Goal: Task Accomplishment & Management: Manage account settings

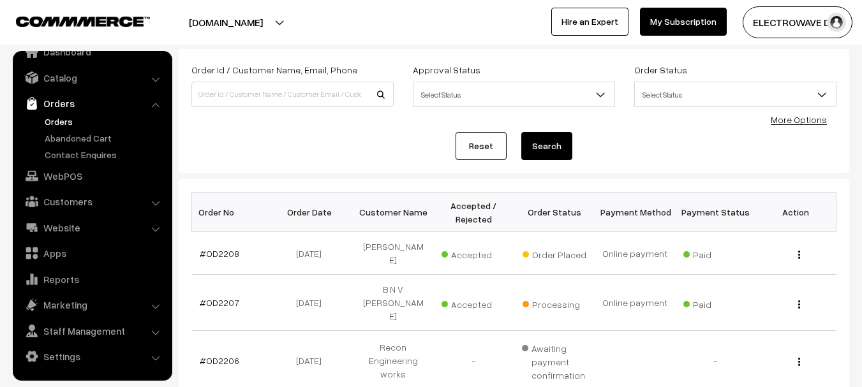
scroll to position [128, 0]
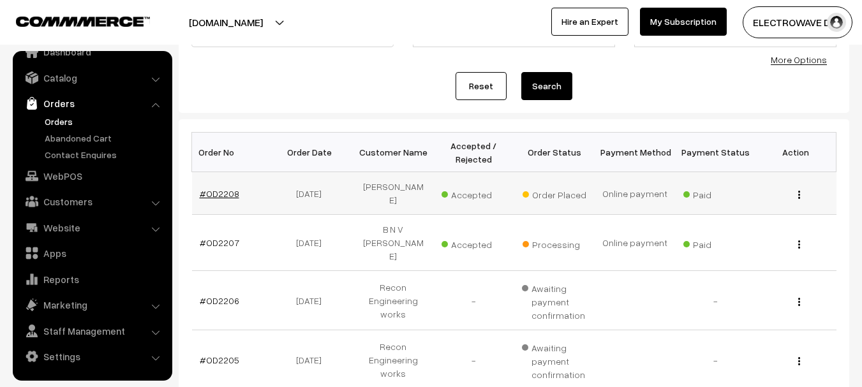
click at [211, 193] on link "#OD2208" at bounding box center [220, 193] width 40 height 11
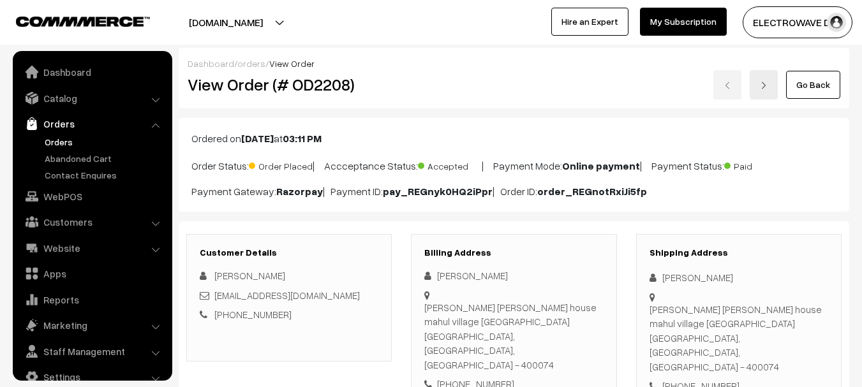
scroll to position [20, 0]
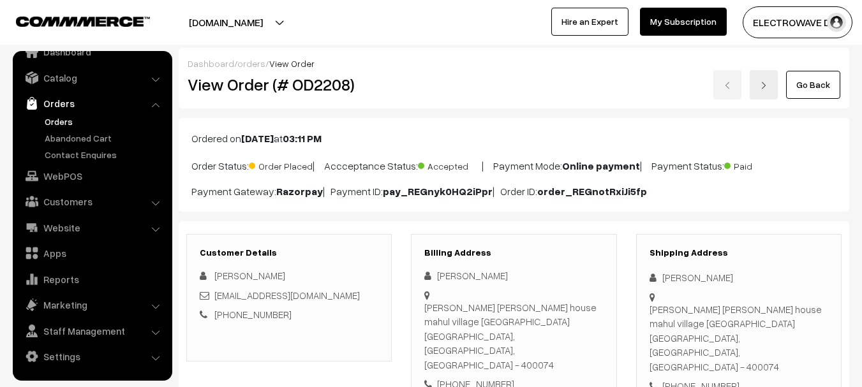
click at [243, 33] on button "[DOMAIN_NAME]" at bounding box center [225, 22] width 163 height 32
drag, startPoint x: 235, startPoint y: 57, endPoint x: 240, endPoint y: 35, distance: 22.8
click at [236, 57] on link "Go to Website" at bounding box center [235, 62] width 102 height 28
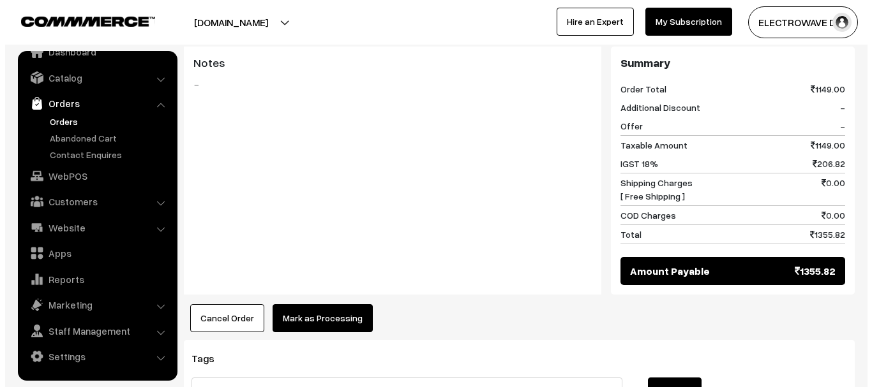
scroll to position [660, 0]
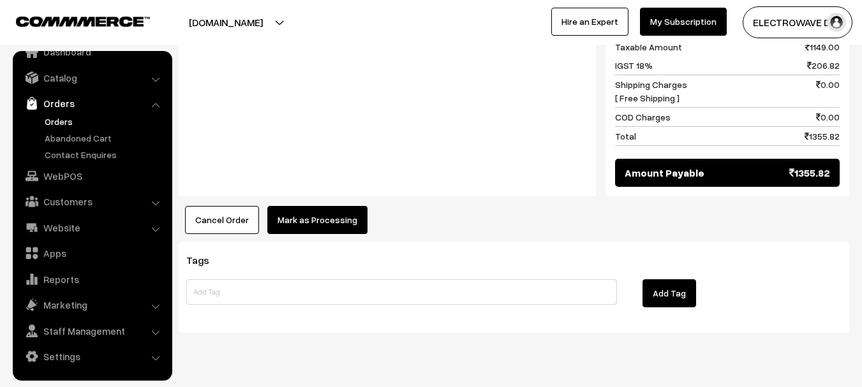
click at [322, 206] on button "Mark as Processing" at bounding box center [317, 220] width 100 height 28
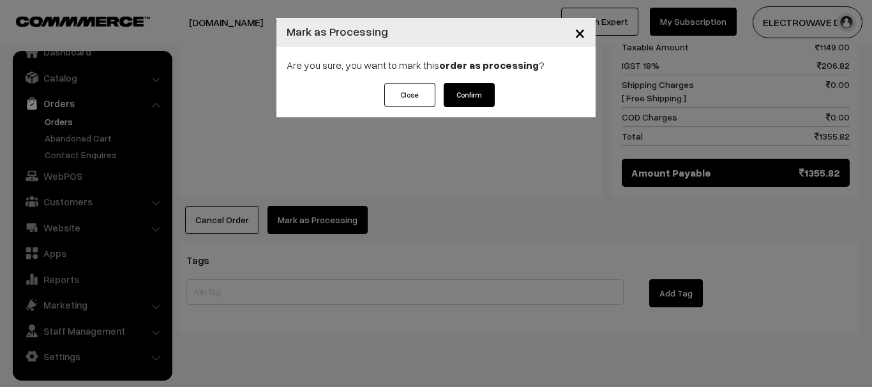
click at [479, 99] on button "Confirm" at bounding box center [469, 95] width 51 height 24
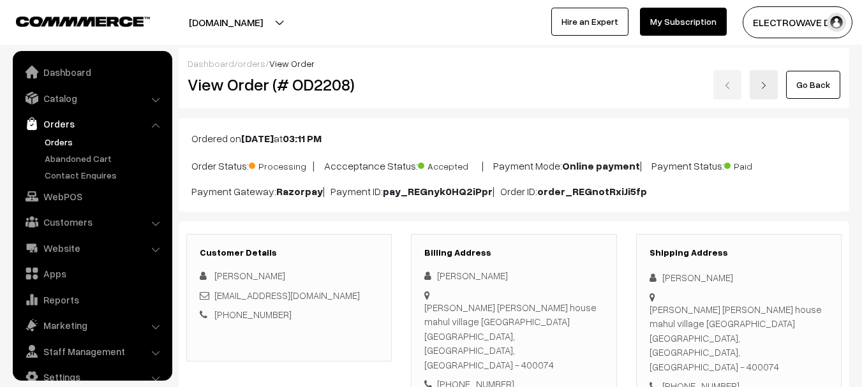
scroll to position [20, 0]
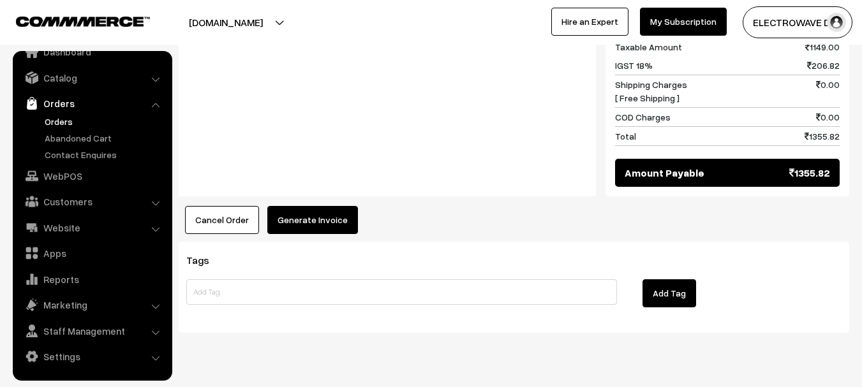
click at [283, 206] on button "Generate Invoice" at bounding box center [312, 220] width 91 height 28
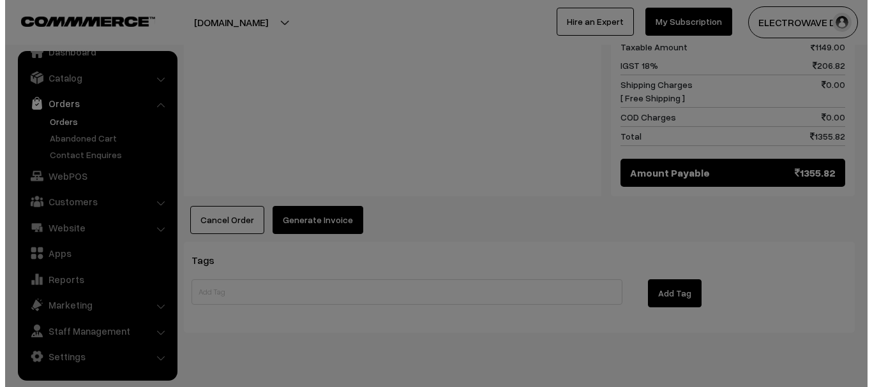
scroll to position [639, 0]
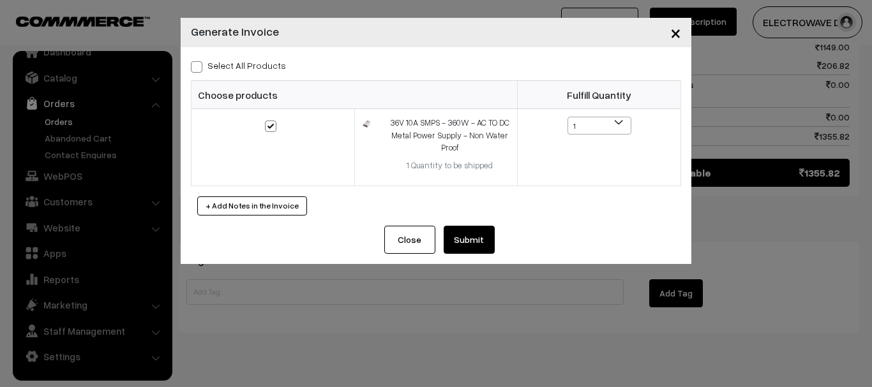
click at [459, 214] on div "+ Add Notes in the Invoice" at bounding box center [436, 206] width 490 height 19
click at [463, 241] on button "Submit" at bounding box center [469, 240] width 51 height 28
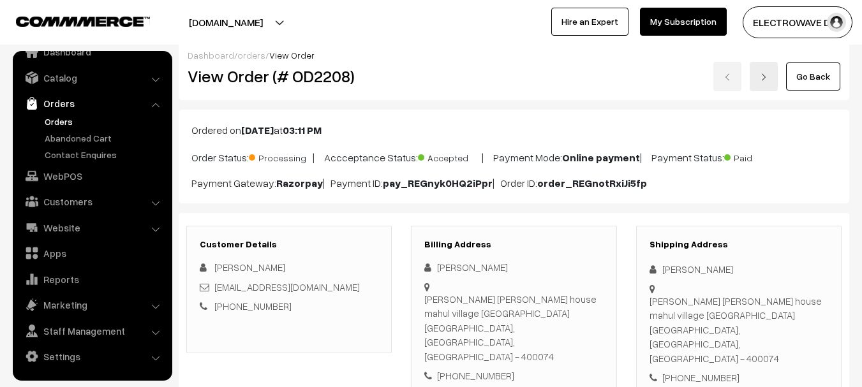
scroll to position [128, 0]
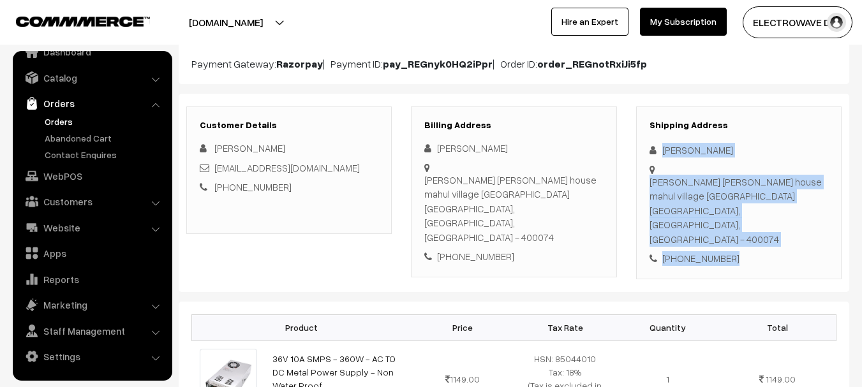
drag, startPoint x: 653, startPoint y: 144, endPoint x: 675, endPoint y: 199, distance: 59.6
click at [744, 252] on div "Customer Details Ajinkya Patil ajinkyaxomega@gmail.com +91 9029461237 Billing A…" at bounding box center [514, 193] width 671 height 198
copy div "Ajinkya Patil Manik budhaji patil house mahul village chembur Mumbai, Maharasht…"
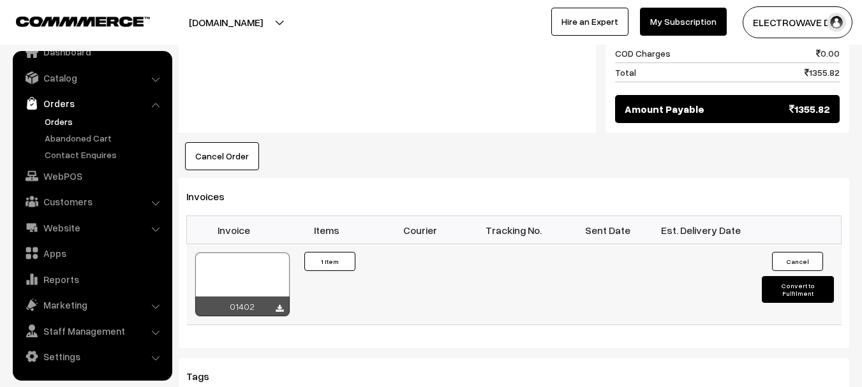
click at [779, 276] on button "Convert to Fulfilment" at bounding box center [798, 289] width 72 height 27
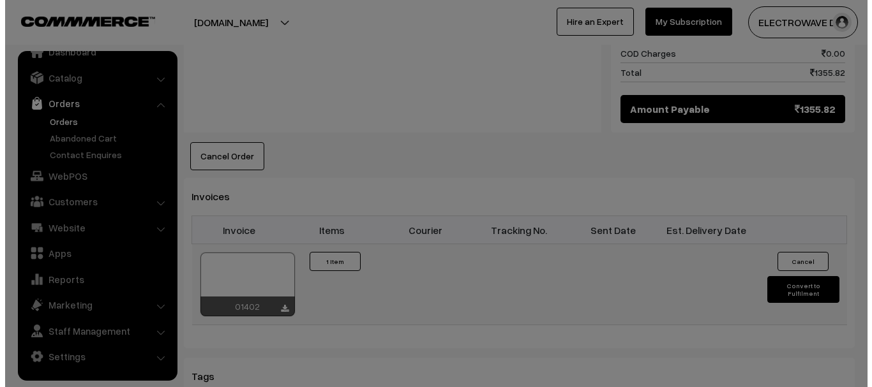
scroll to position [703, 0]
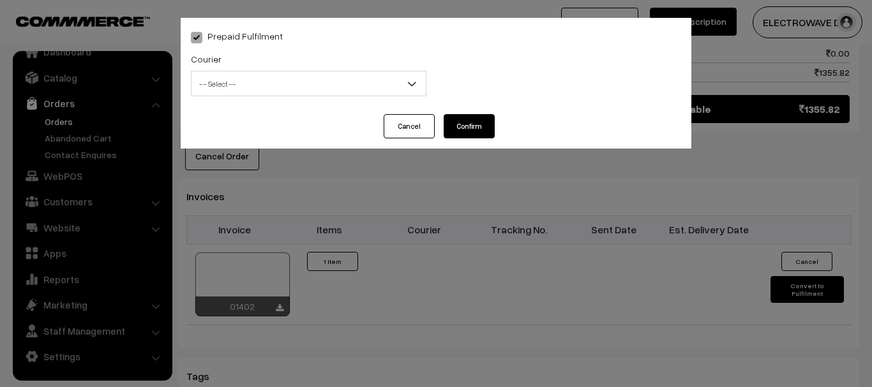
click at [267, 72] on span "-- Select --" at bounding box center [308, 84] width 235 height 26
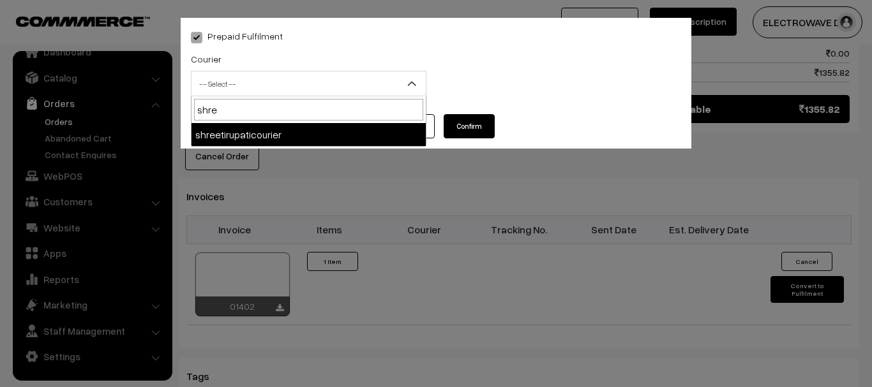
type input "shree"
select select "8"
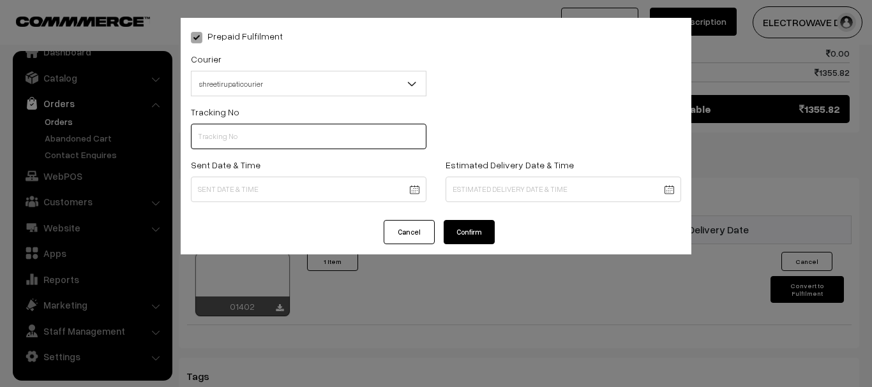
drag, startPoint x: 338, startPoint y: 135, endPoint x: 333, endPoint y: 123, distance: 13.2
click at [335, 127] on input "text" at bounding box center [308, 137] width 235 height 26
type input "374800045767"
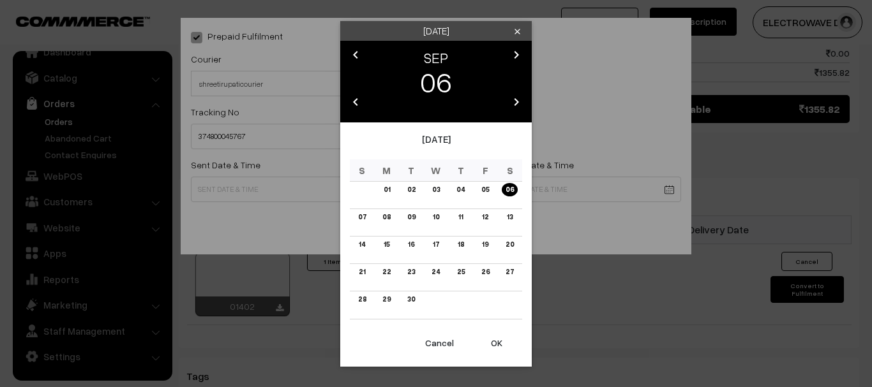
drag, startPoint x: 413, startPoint y: 190, endPoint x: 458, endPoint y: 297, distance: 117.0
click at [500, 354] on button "OK" at bounding box center [496, 343] width 51 height 28
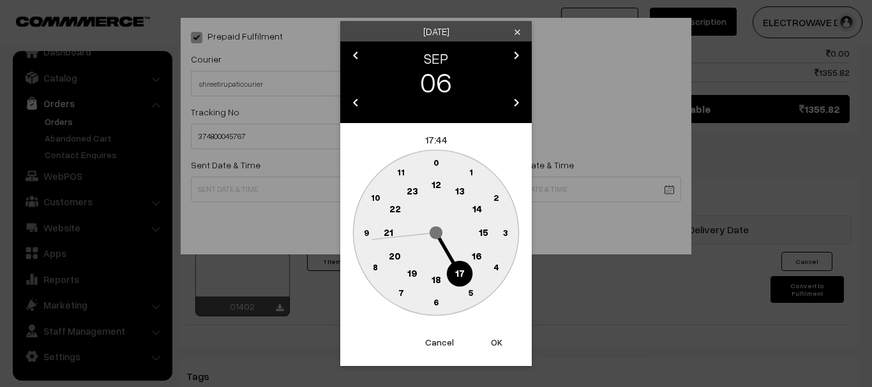
click at [500, 351] on button "OK" at bounding box center [496, 343] width 51 height 28
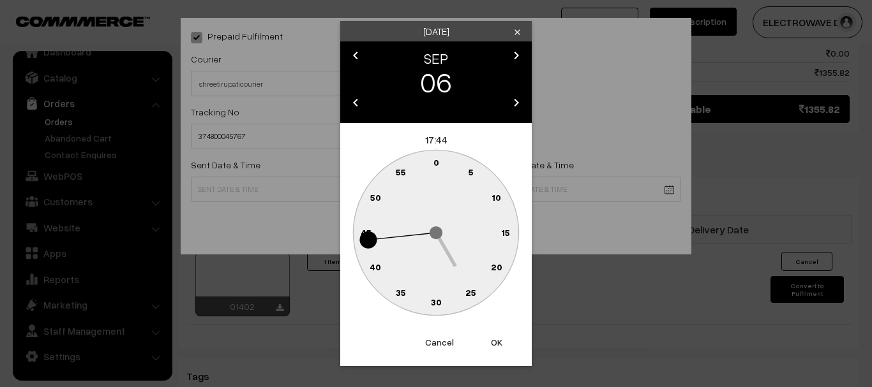
click at [500, 349] on button "OK" at bounding box center [496, 343] width 51 height 28
type input "06-09-2025 17:44"
drag, startPoint x: 500, startPoint y: 349, endPoint x: 507, endPoint y: 296, distance: 53.5
click at [500, 346] on div "Prepaid Fulfilment Courier -- Select -- BlueDart Xpressbees Delhivery Speed Pos…" at bounding box center [436, 193] width 872 height 387
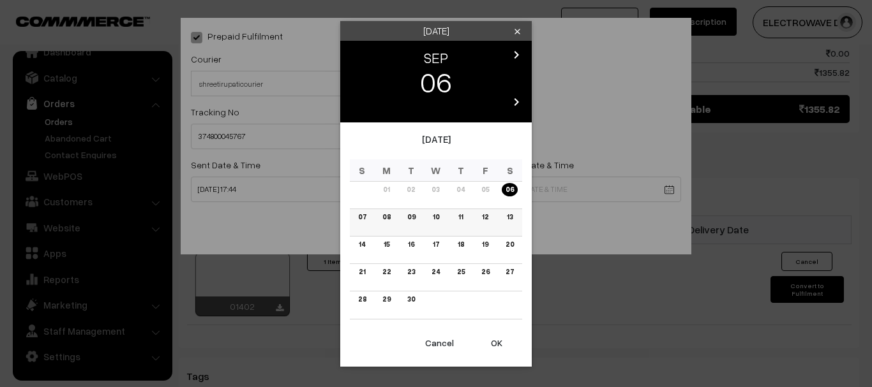
click at [413, 215] on link "09" at bounding box center [411, 217] width 16 height 13
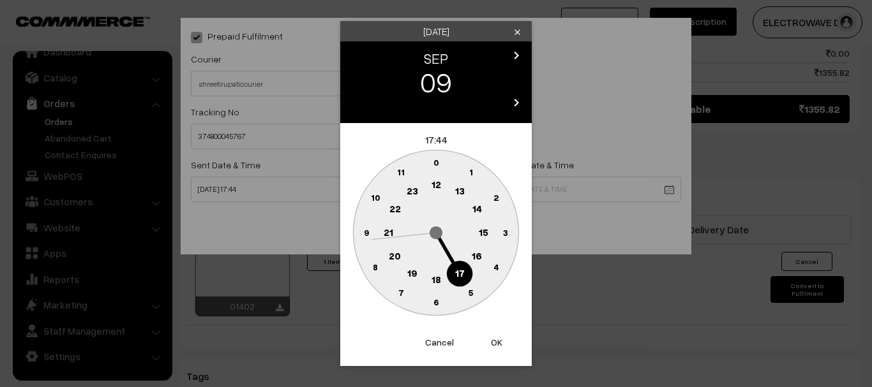
click at [486, 340] on button "OK" at bounding box center [496, 343] width 51 height 28
type input "09-09-2025 17:44"
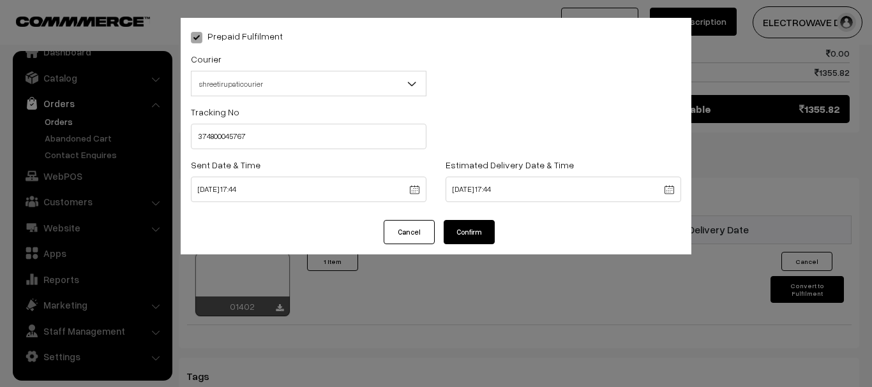
click at [463, 221] on button "Confirm" at bounding box center [469, 232] width 51 height 24
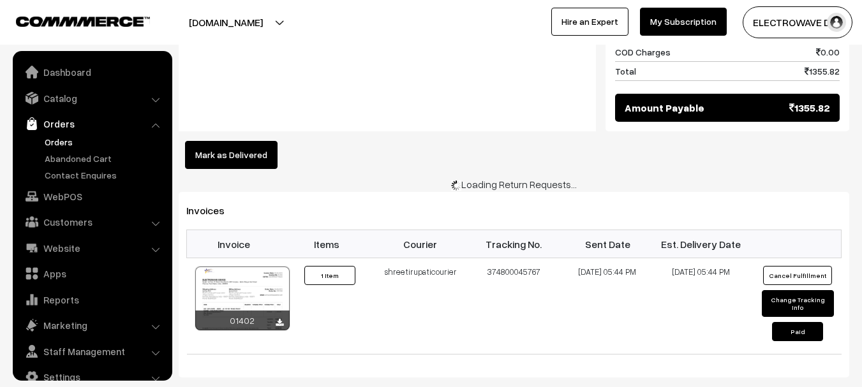
scroll to position [20, 0]
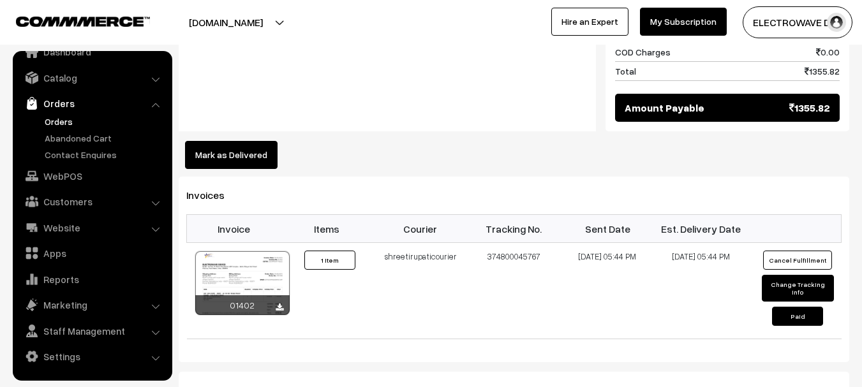
click at [68, 121] on link "Orders" at bounding box center [104, 121] width 126 height 13
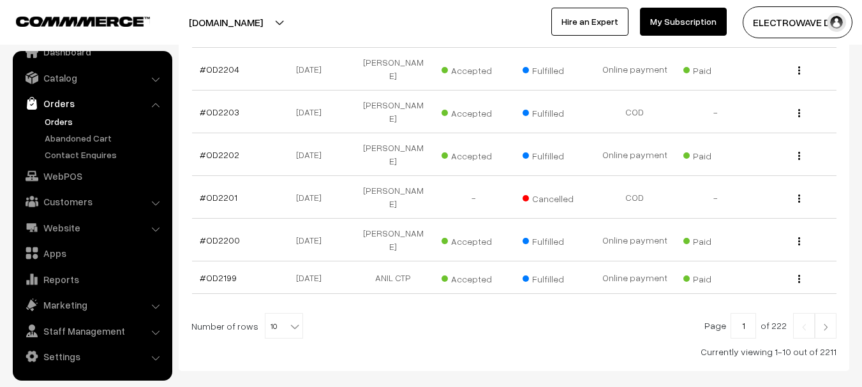
scroll to position [472, 0]
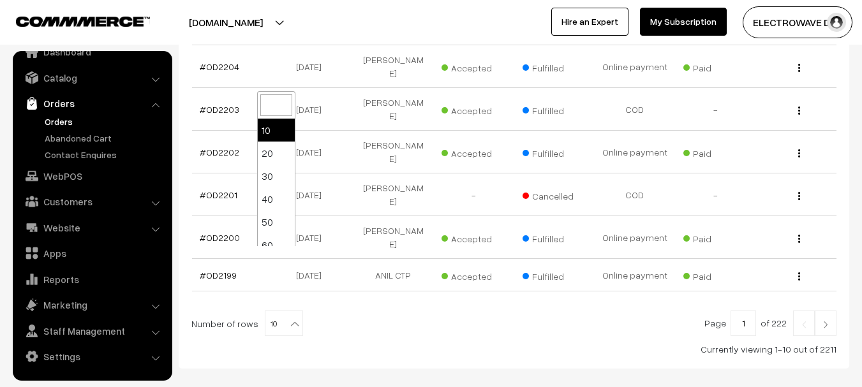
click at [288, 318] on b at bounding box center [294, 324] width 13 height 13
select select "100"
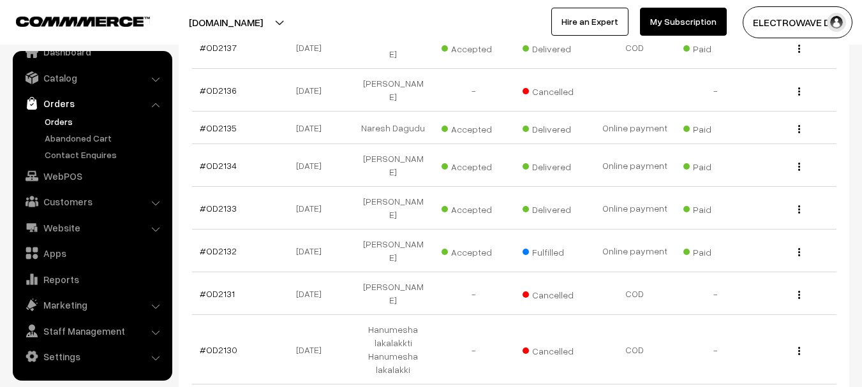
scroll to position [3710, 0]
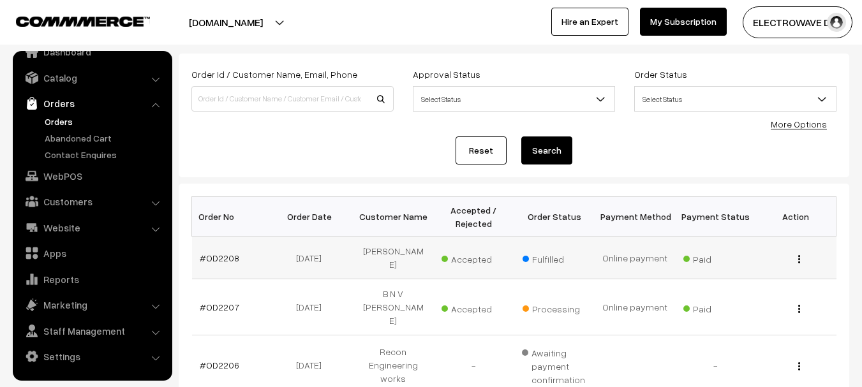
scroll to position [64, 0]
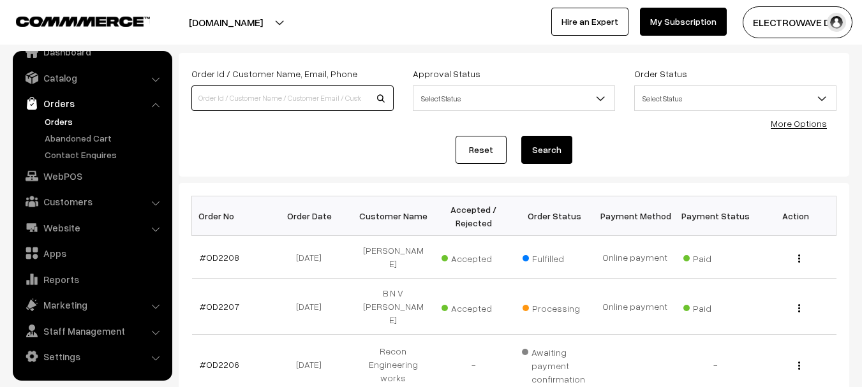
click at [277, 100] on input at bounding box center [292, 99] width 202 height 26
type input "9425282182"
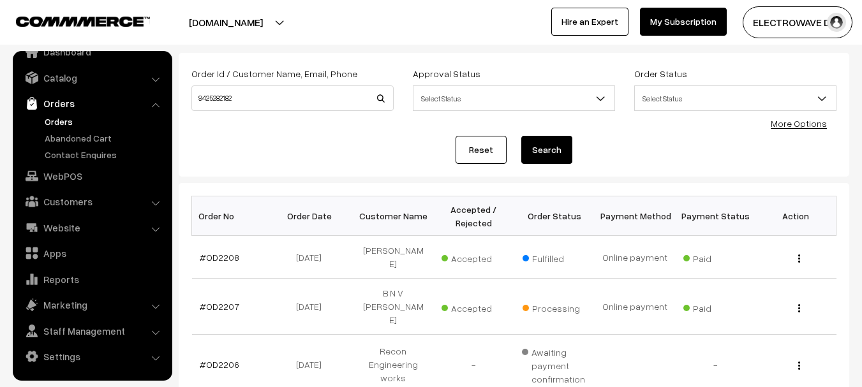
click at [561, 154] on button "Search" at bounding box center [546, 150] width 51 height 28
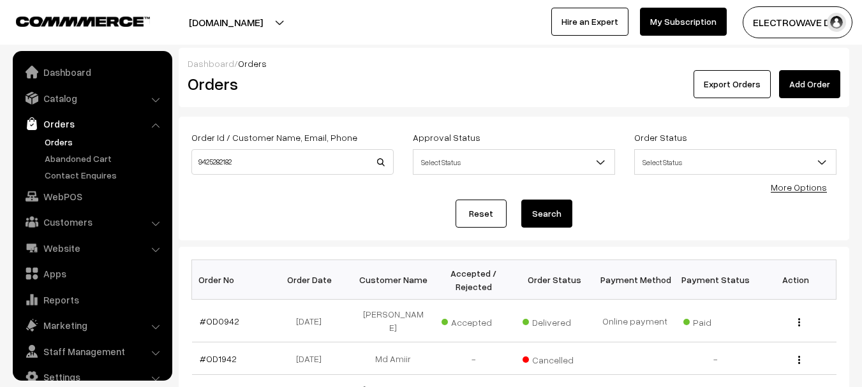
scroll to position [20, 0]
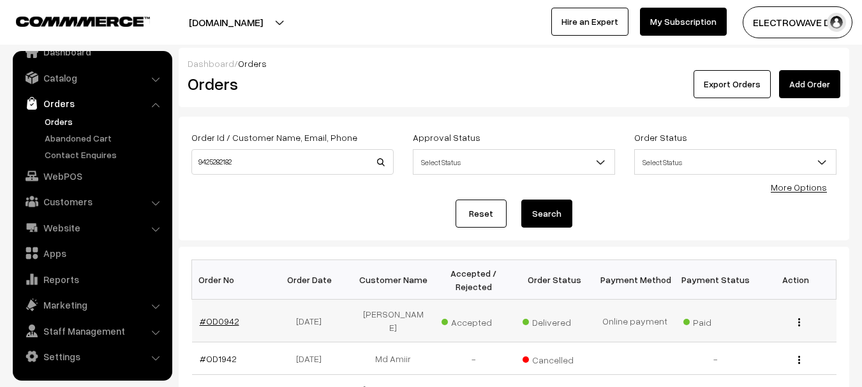
click at [213, 320] on link "#OD0942" at bounding box center [220, 321] width 40 height 11
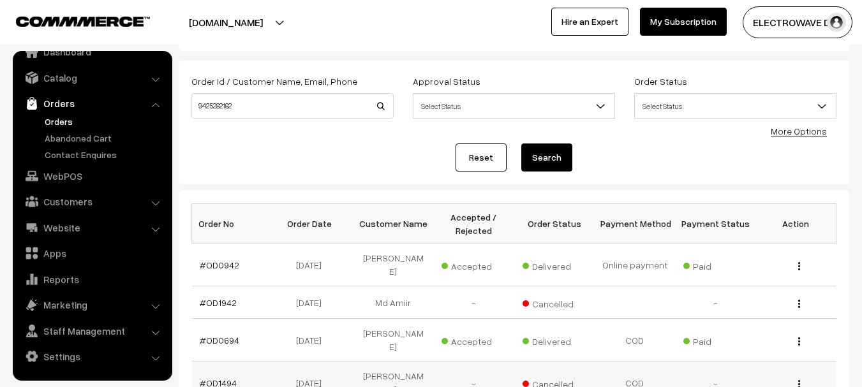
scroll to position [128, 0]
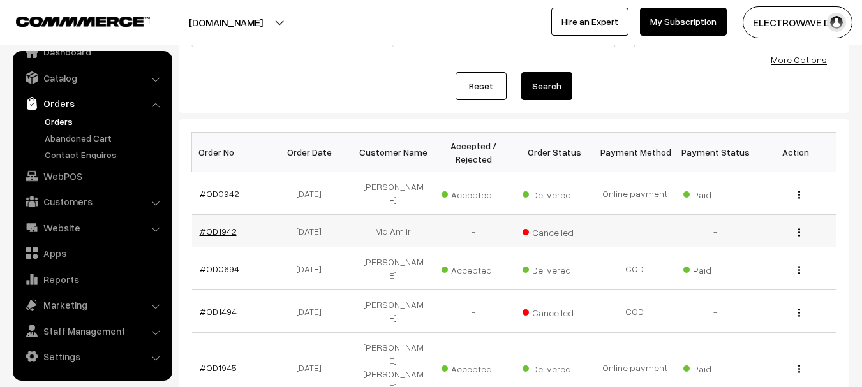
click at [224, 226] on link "#OD1942" at bounding box center [218, 231] width 37 height 11
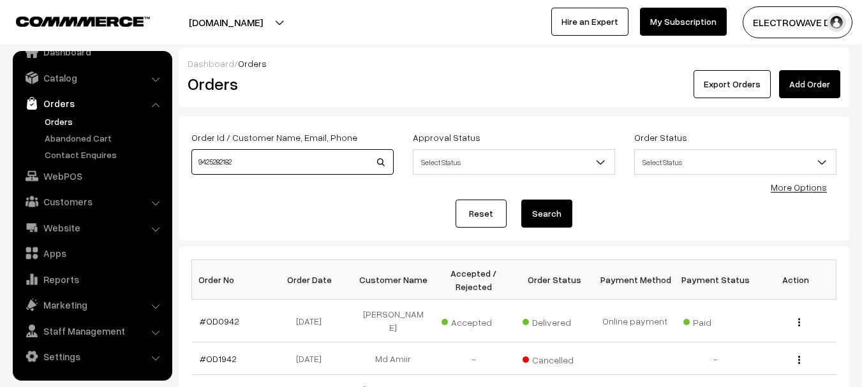
drag, startPoint x: 251, startPoint y: 165, endPoint x: 168, endPoint y: 165, distance: 83.0
click at [543, 213] on button "Search" at bounding box center [546, 214] width 51 height 28
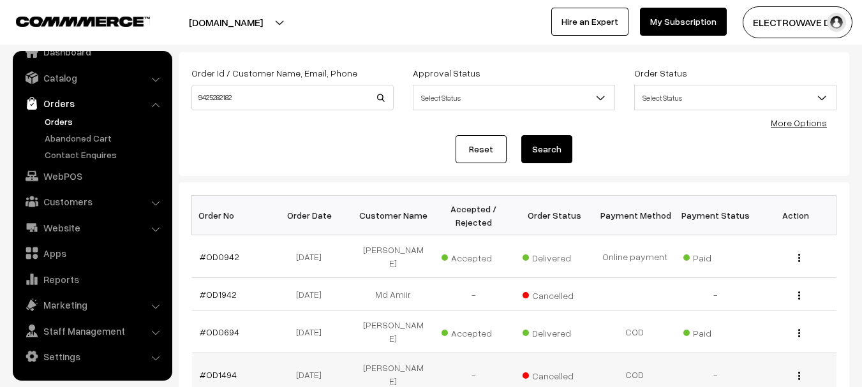
scroll to position [64, 0]
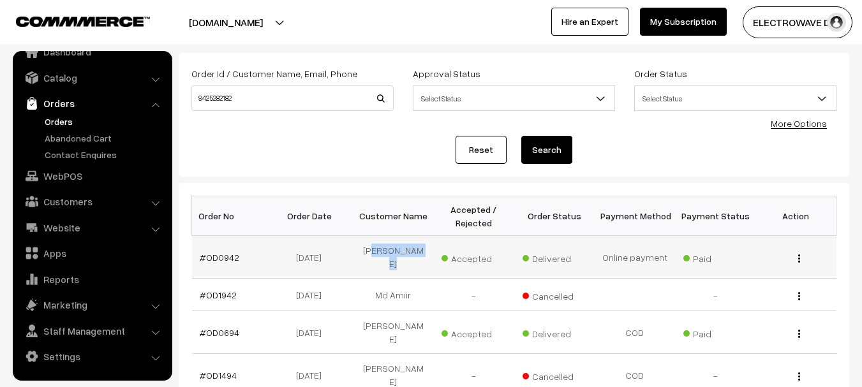
drag, startPoint x: 373, startPoint y: 257, endPoint x: 447, endPoint y: 257, distance: 74.0
click at [447, 257] on tr "#OD0942 [DATE] [PERSON_NAME] Accepted Delivered Paid" at bounding box center [514, 257] width 645 height 43
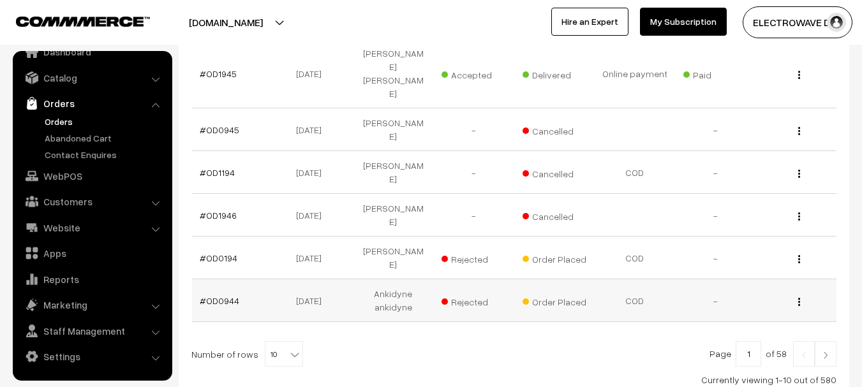
scroll to position [449, 0]
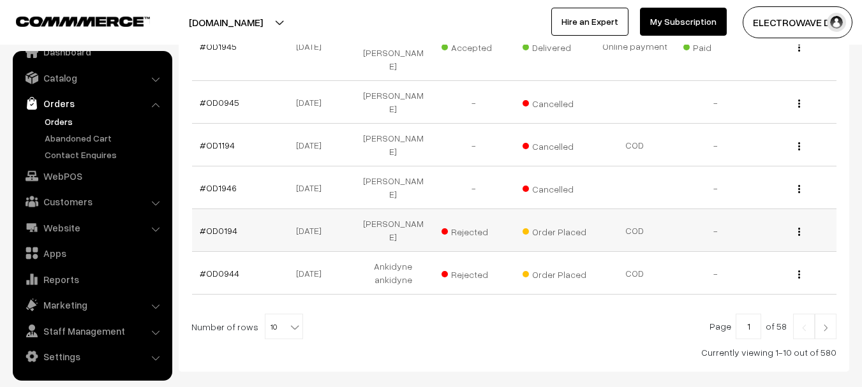
click at [391, 209] on td "[PERSON_NAME]" at bounding box center [393, 230] width 80 height 43
click at [391, 252] on td "Ankidyne ankidyne" at bounding box center [393, 273] width 80 height 43
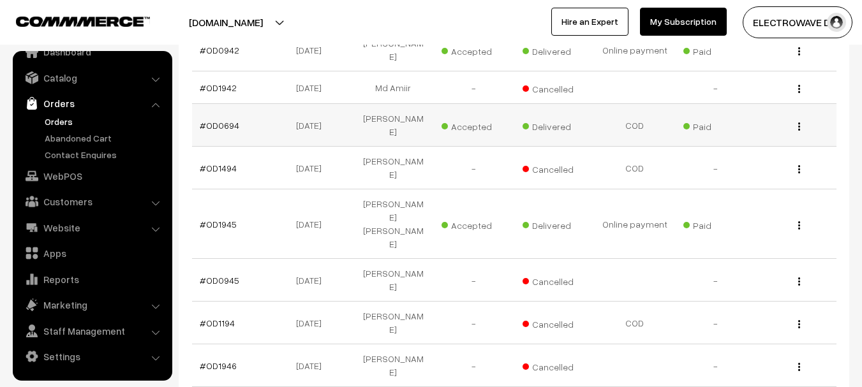
scroll to position [194, 0]
